Goal: Information Seeking & Learning: Learn about a topic

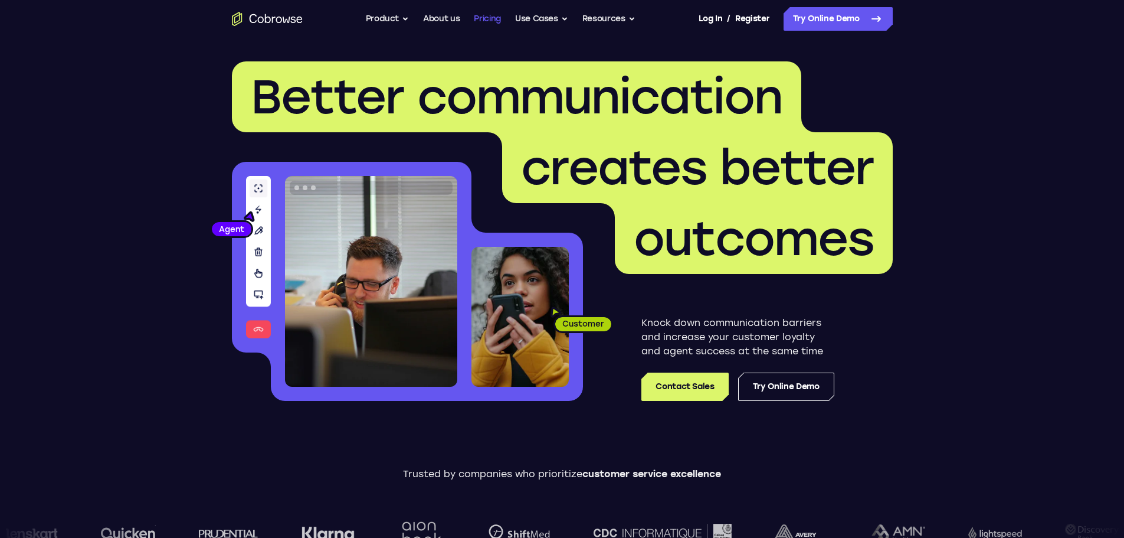
click at [496, 16] on link "Pricing" at bounding box center [487, 19] width 27 height 24
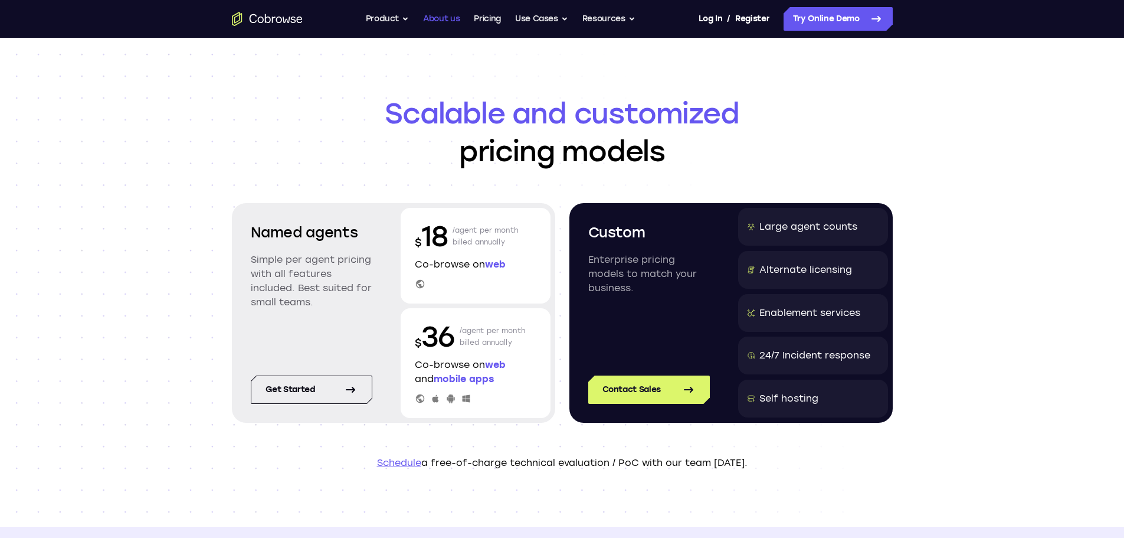
click at [428, 19] on link "About us" at bounding box center [441, 19] width 37 height 24
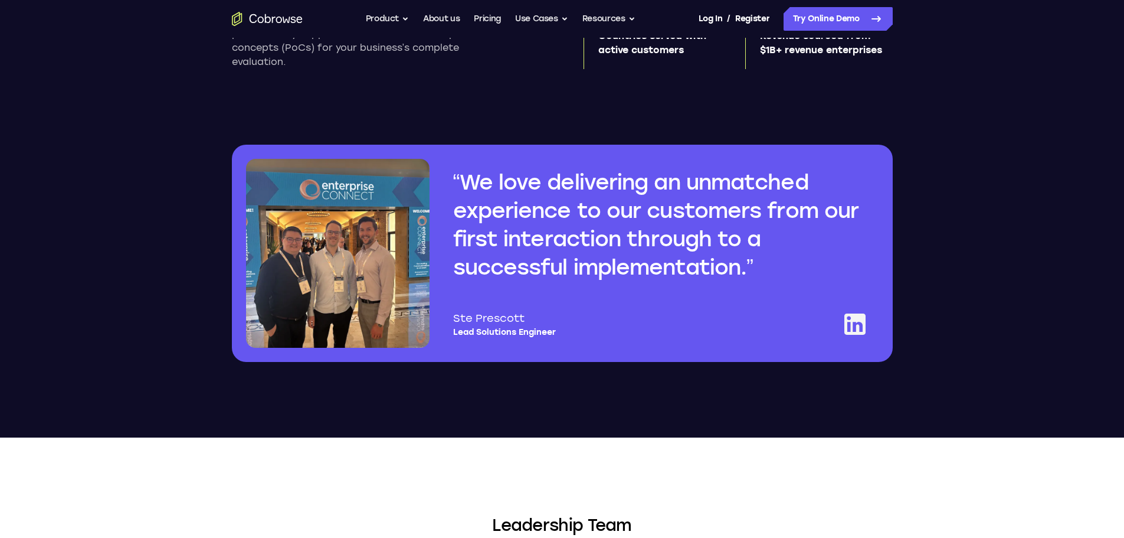
scroll to position [885, 0]
